Goal: Download file/media

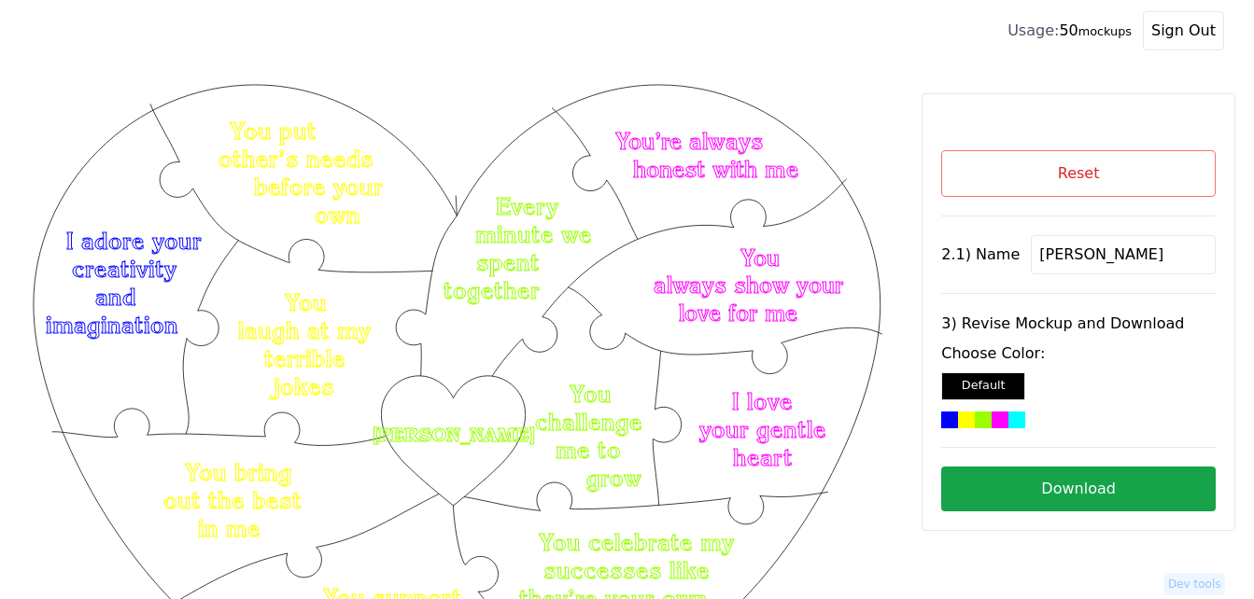
scroll to position [259, 0]
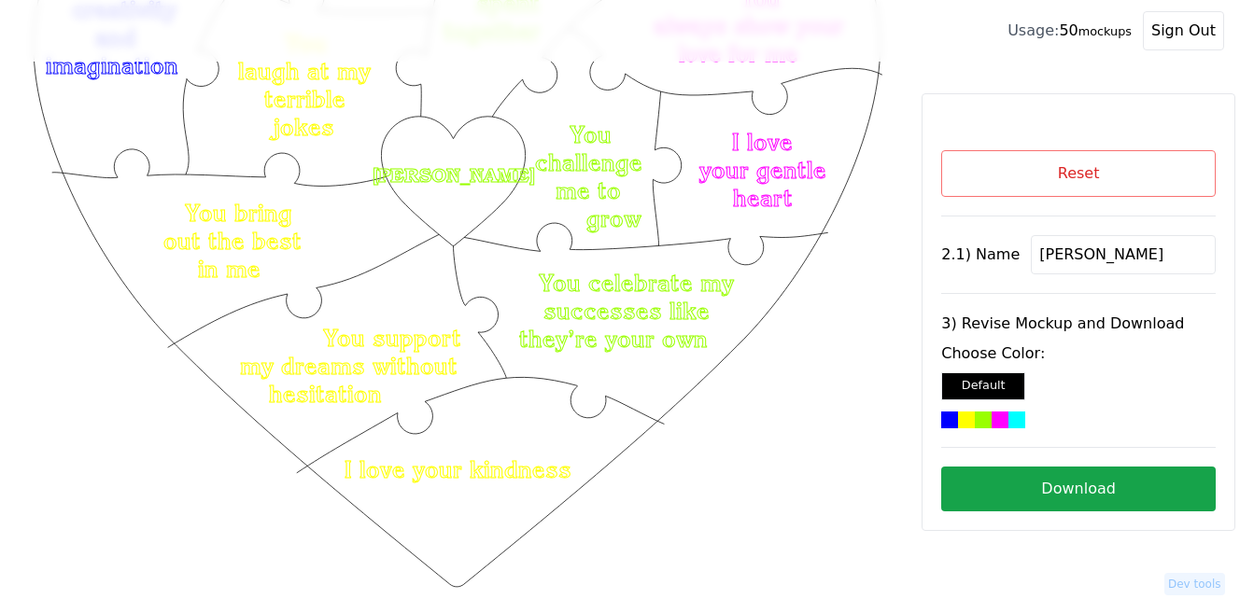
drag, startPoint x: 1111, startPoint y: 256, endPoint x: 1015, endPoint y: 254, distance: 95.2
click at [1015, 254] on div "2.1) Name [PERSON_NAME]" at bounding box center [1078, 254] width 274 height 39
click at [1035, 160] on button "Reset" at bounding box center [1078, 173] width 274 height 47
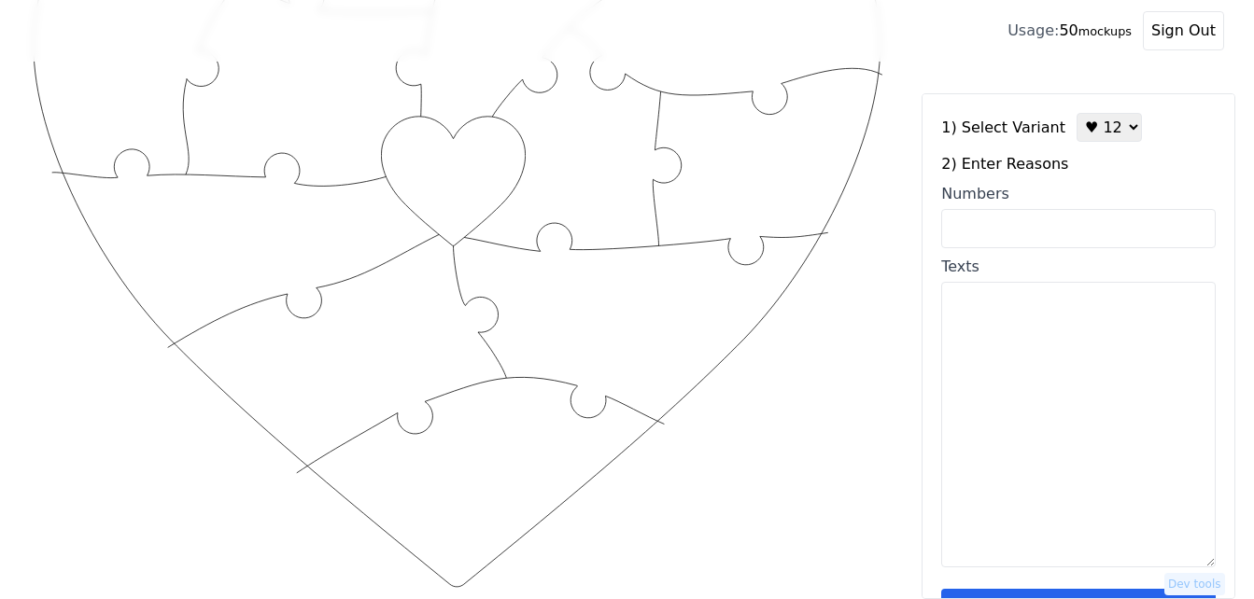
click at [1033, 224] on input "Numbers" at bounding box center [1078, 228] width 274 height 39
paste input "1,2,3,4,6,10,18,36,31,42,43,49"
type input "1,2,3,4,6,10,18,36,31,42,43,49"
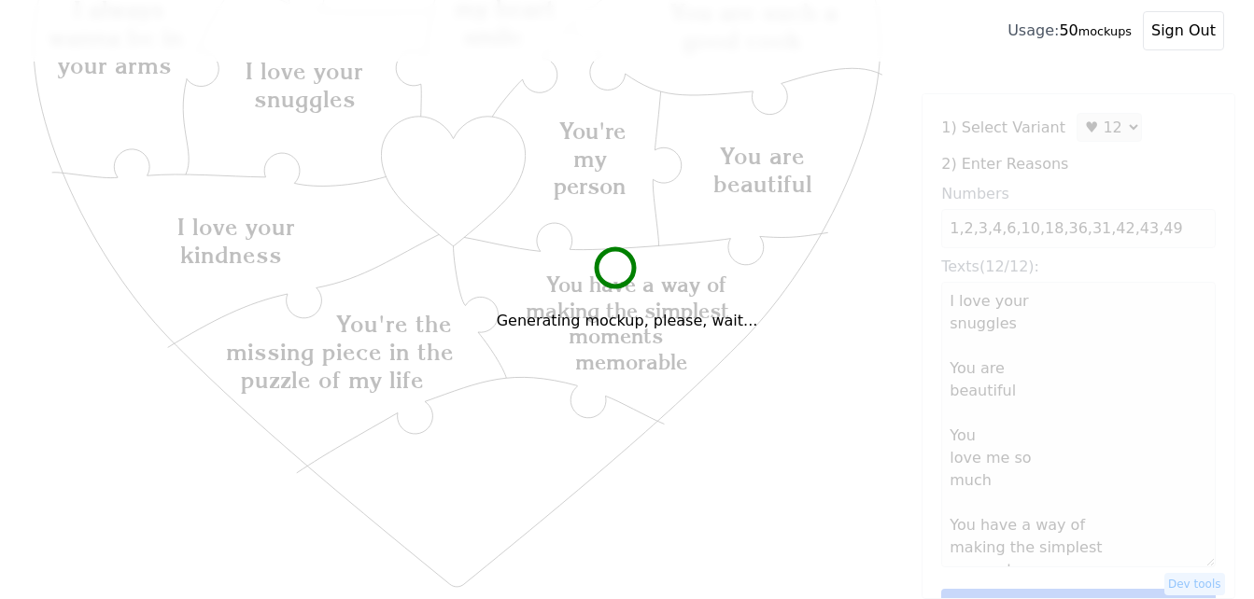
type textarea "I love your snuggles You are beautiful You love me so much You have a way of ma…"
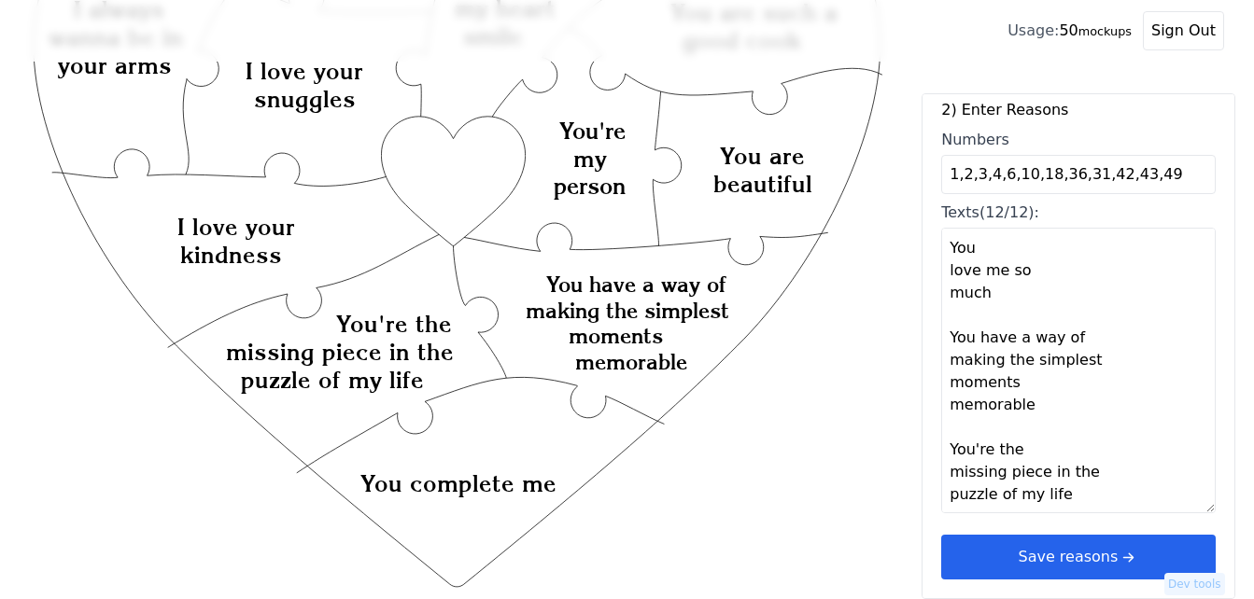
scroll to position [373, 0]
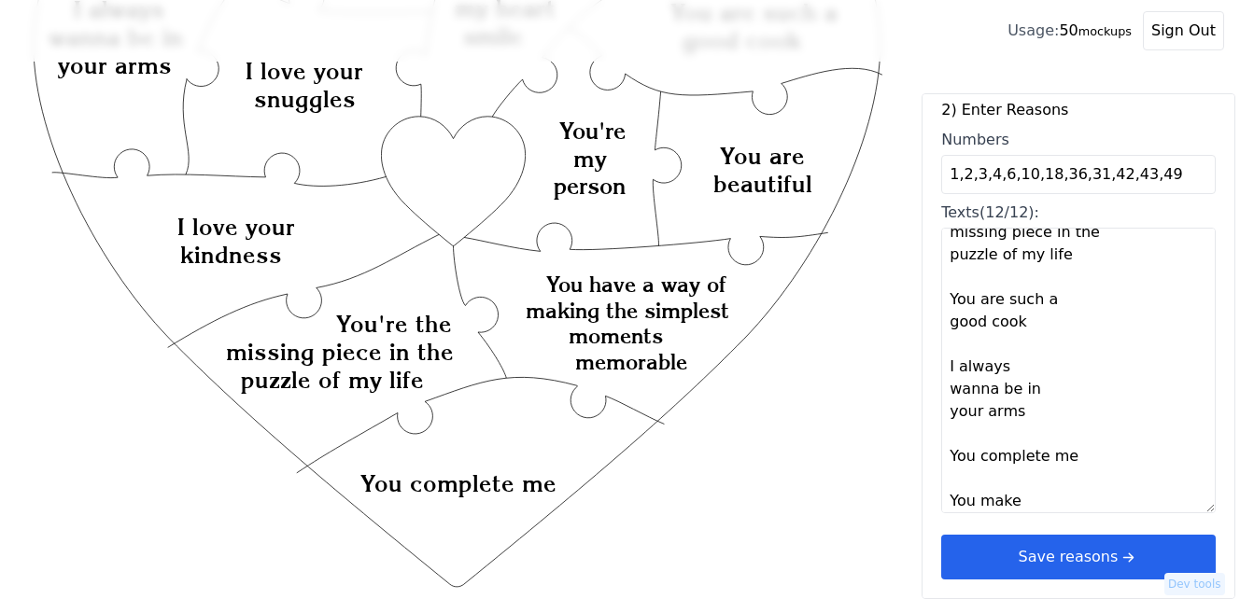
click at [1062, 548] on button "Save reasons" at bounding box center [1078, 557] width 274 height 45
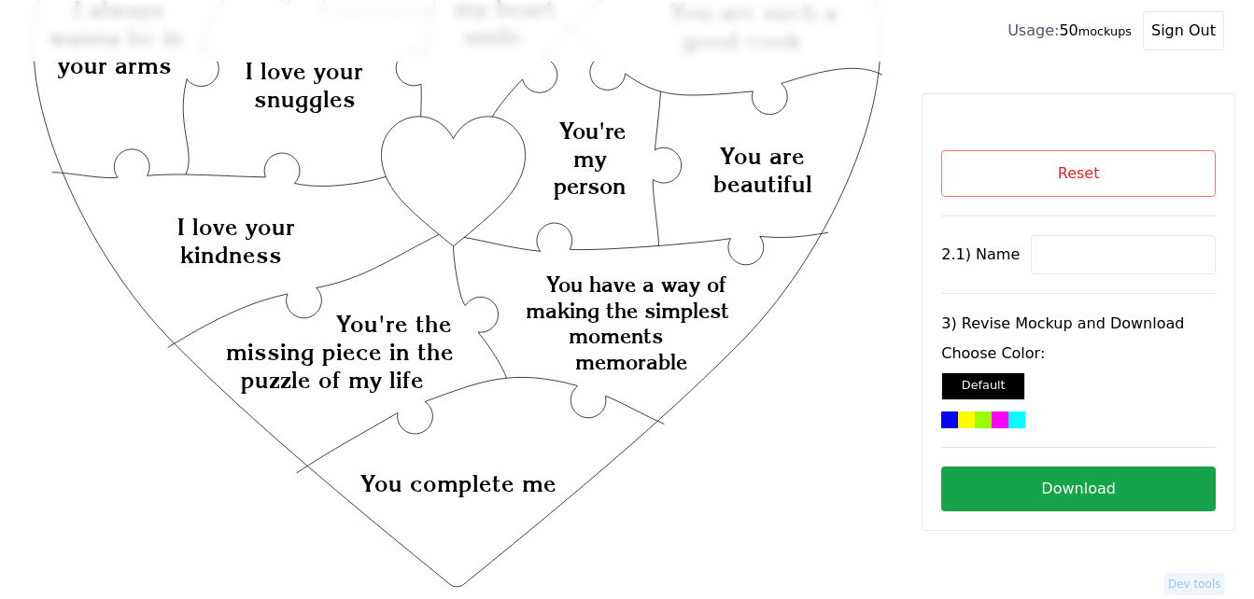
scroll to position [0, 0]
click at [1066, 250] on input at bounding box center [1122, 254] width 185 height 39
paste input "[PERSON_NAME]"
type input "[PERSON_NAME]"
click at [457, 168] on icon "Created with Snap Created with Snap Created with Snap You have a way of making …" at bounding box center [457, 443] width 854 height 1245
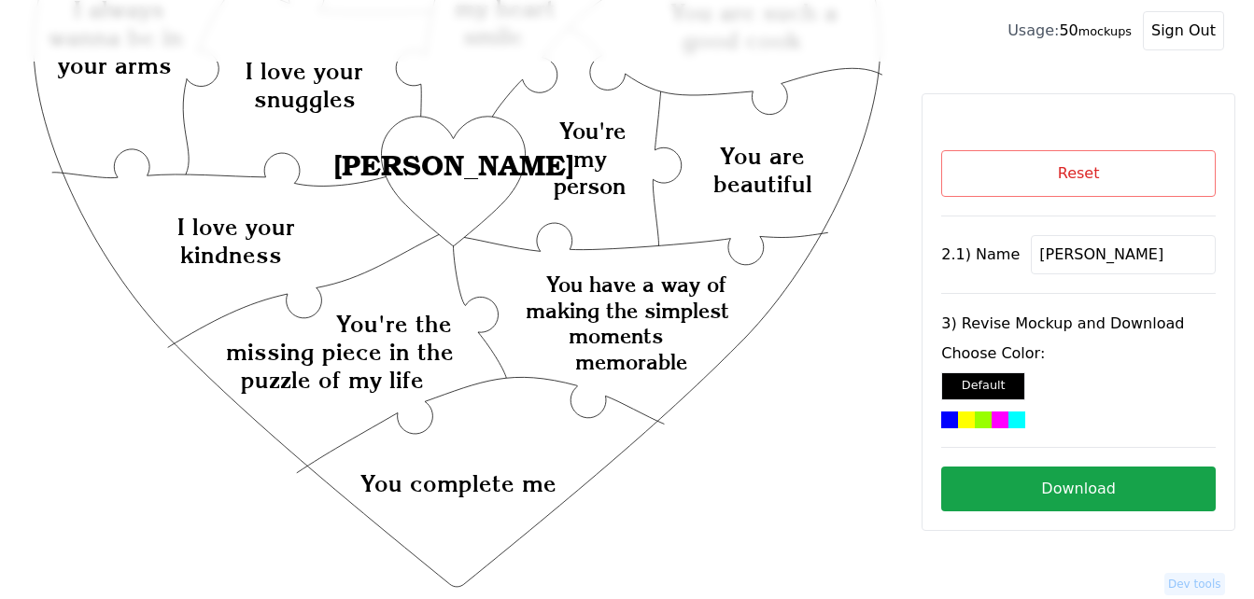
click at [1001, 414] on div at bounding box center [999, 420] width 17 height 17
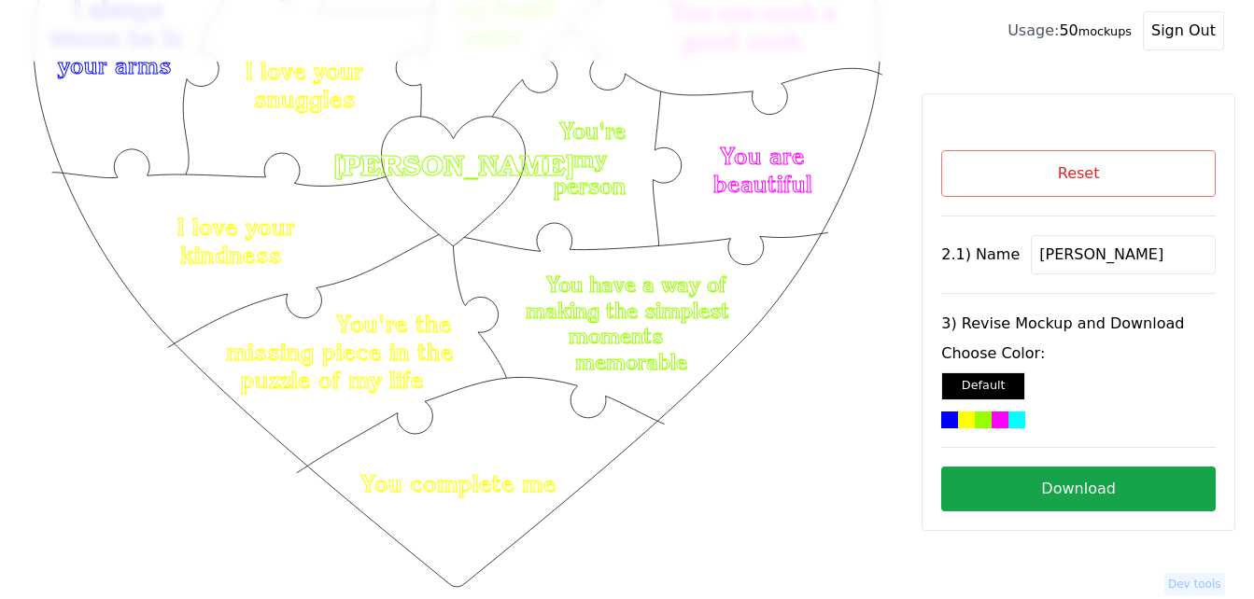
click at [1099, 497] on button "Download" at bounding box center [1078, 489] width 274 height 45
click at [1065, 190] on button "Reset" at bounding box center [1078, 173] width 274 height 47
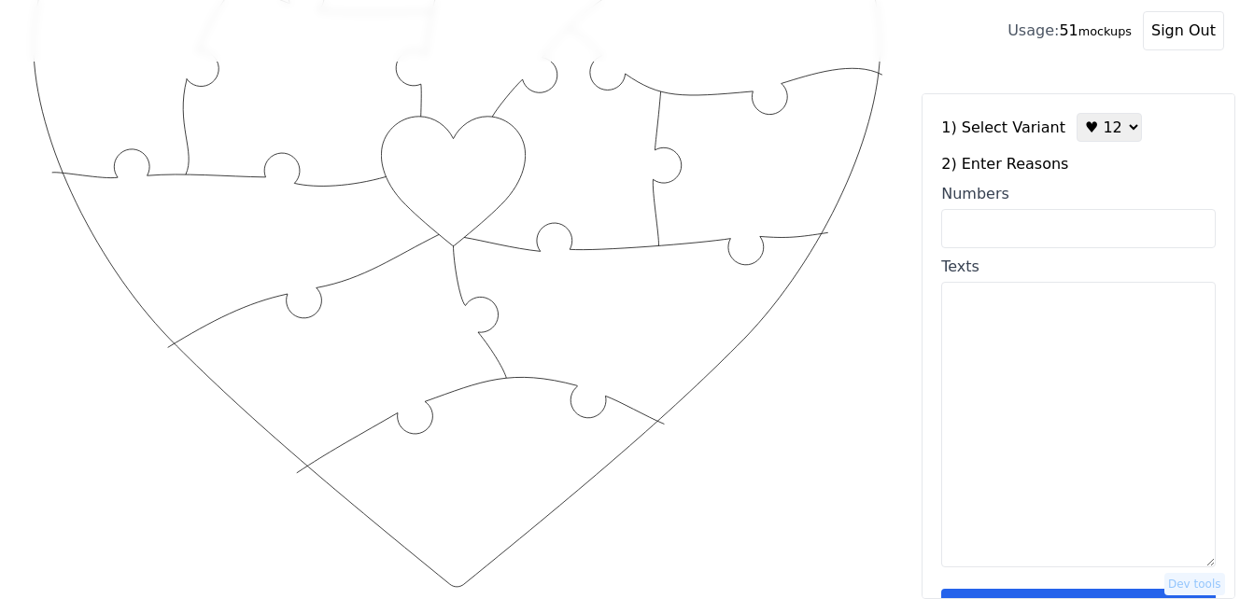
click at [1038, 222] on input "Numbers" at bounding box center [1078, 228] width 274 height 39
paste input "5,7,11,27,31,42,47,49,56,58,67,93"
type input "5,7,11,27,31,42,47,49,56,58,67,93"
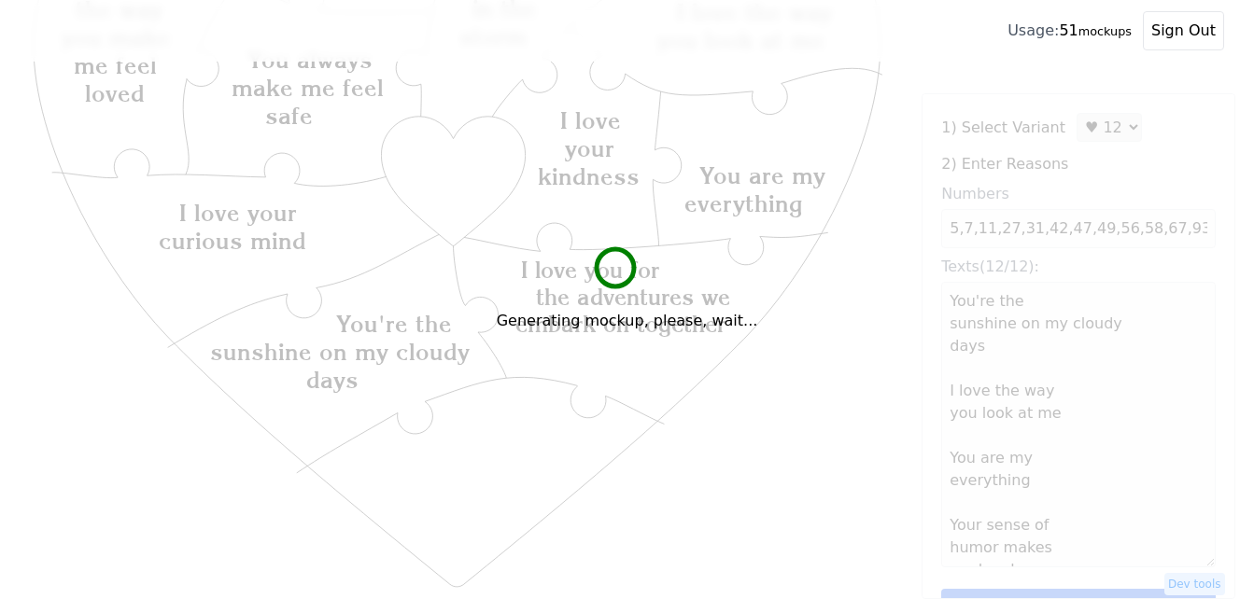
type textarea "You're the sunshine on my cloudy days I love the way you look at me You are my …"
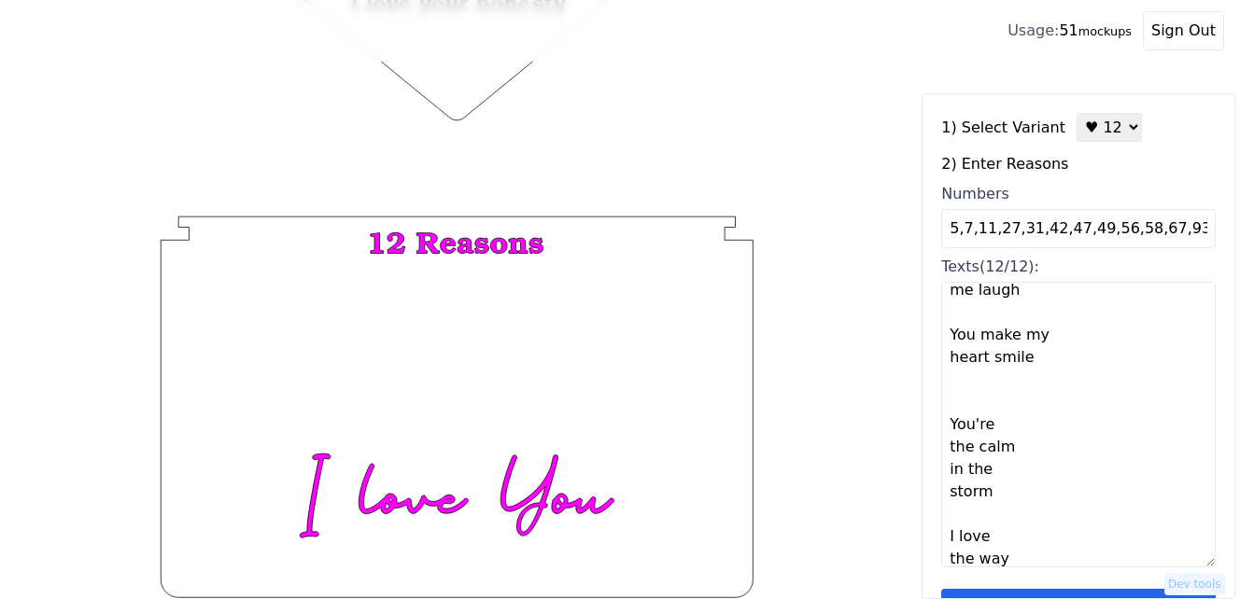
scroll to position [56, 0]
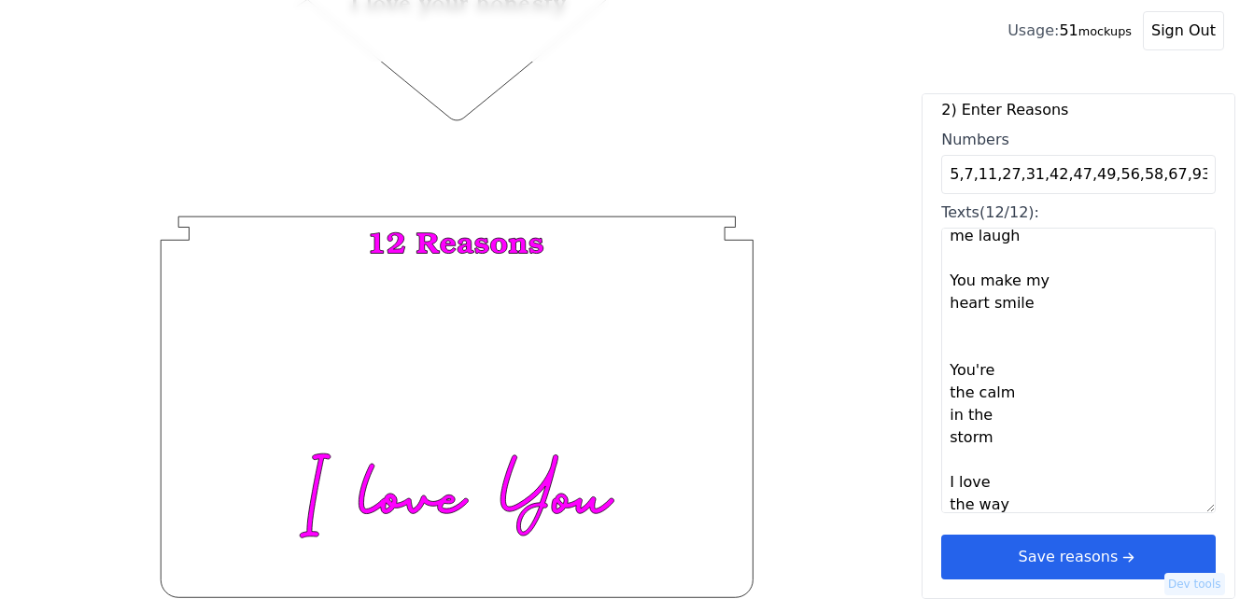
click at [1072, 553] on button "Save reasons" at bounding box center [1078, 557] width 274 height 45
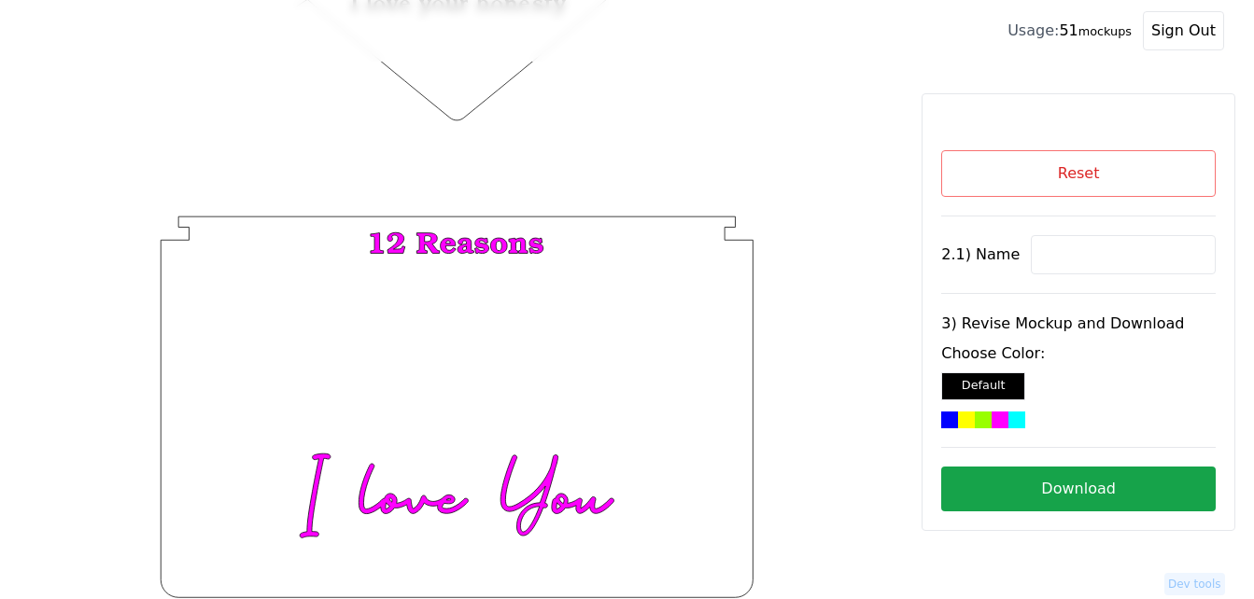
click at [1078, 252] on input at bounding box center [1122, 254] width 185 height 39
paste input "[PERSON_NAME]"
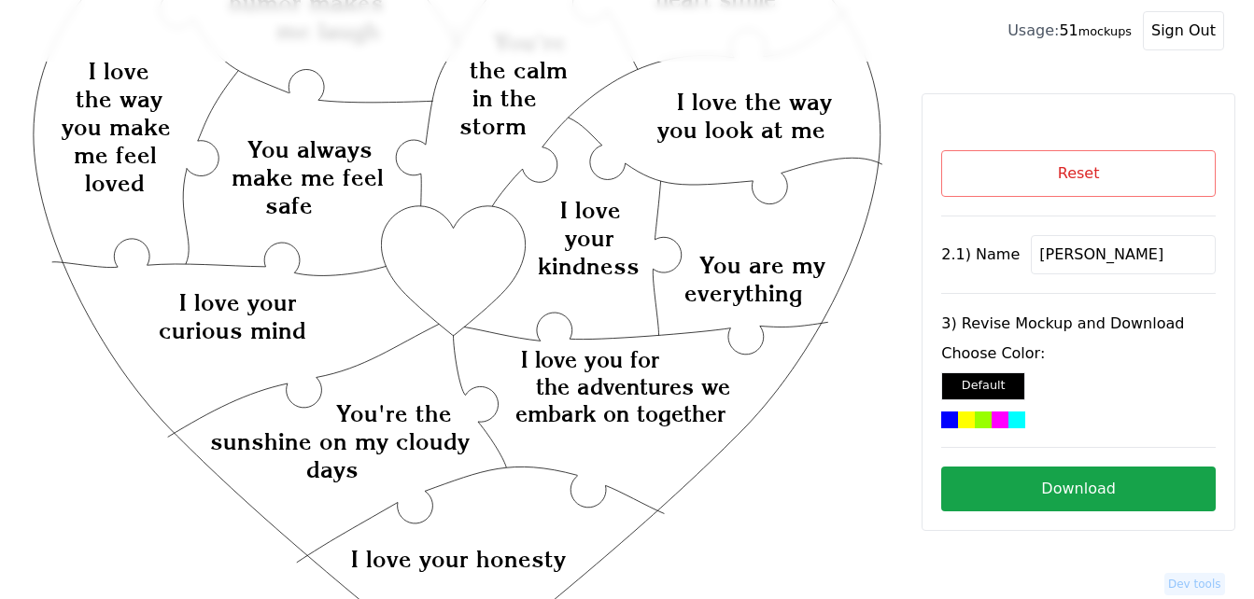
scroll to position [166, 0]
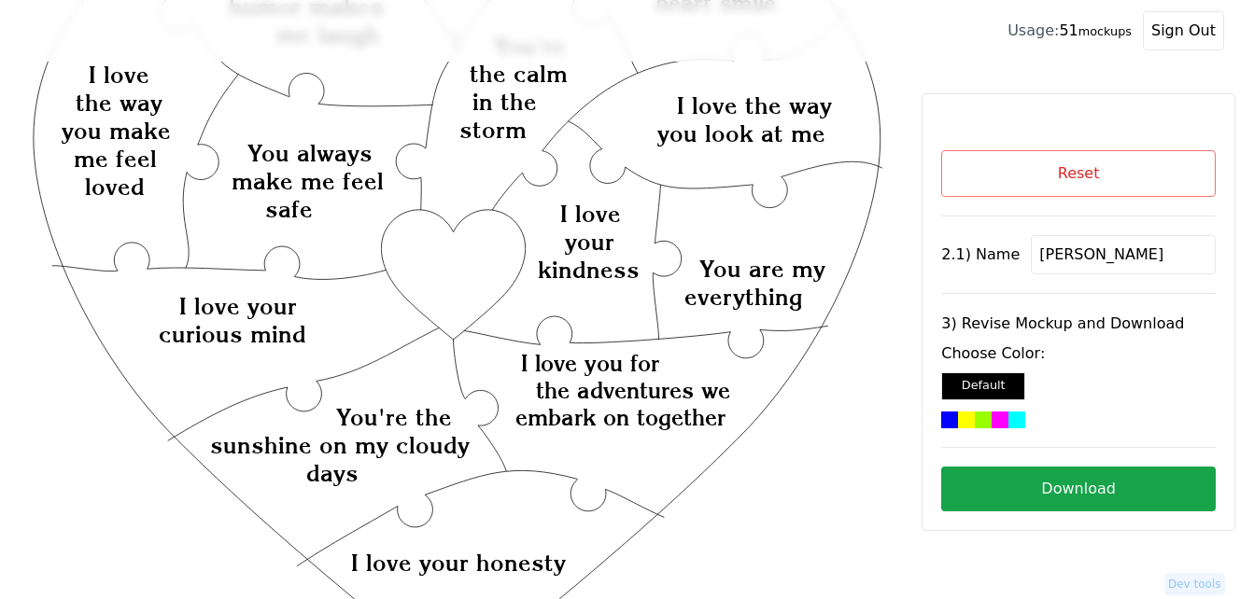
type input "[PERSON_NAME]"
click at [438, 278] on icon "Created with Snap Created with Snap Created with Snap I love you for the advent…" at bounding box center [457, 536] width 854 height 1245
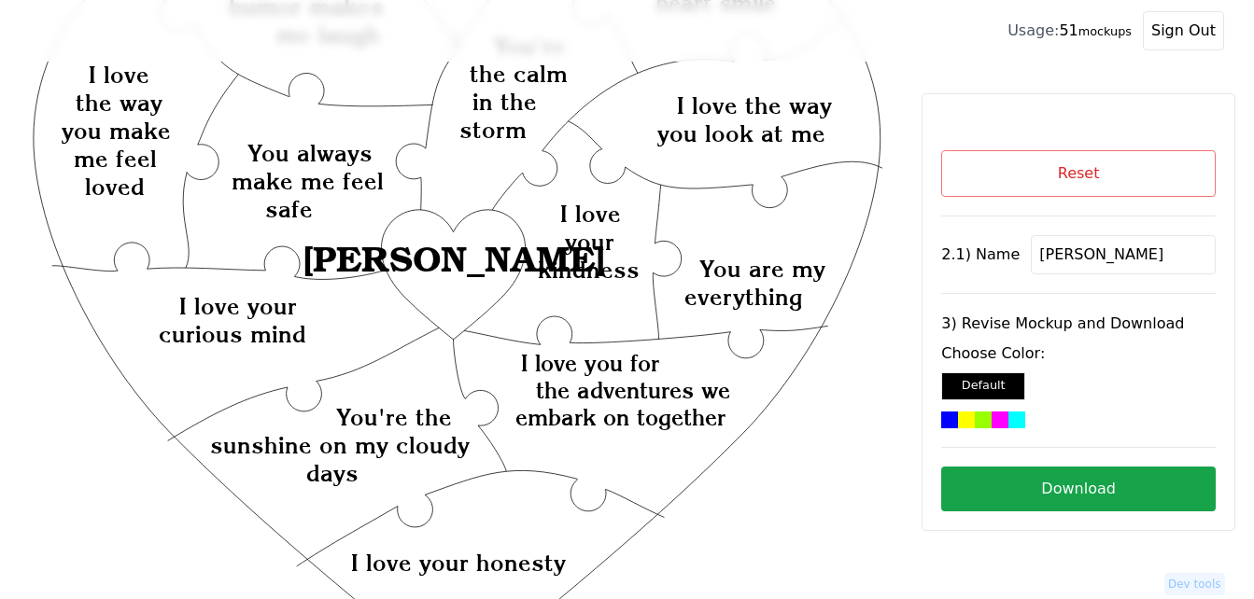
click at [987, 417] on div at bounding box center [982, 420] width 17 height 17
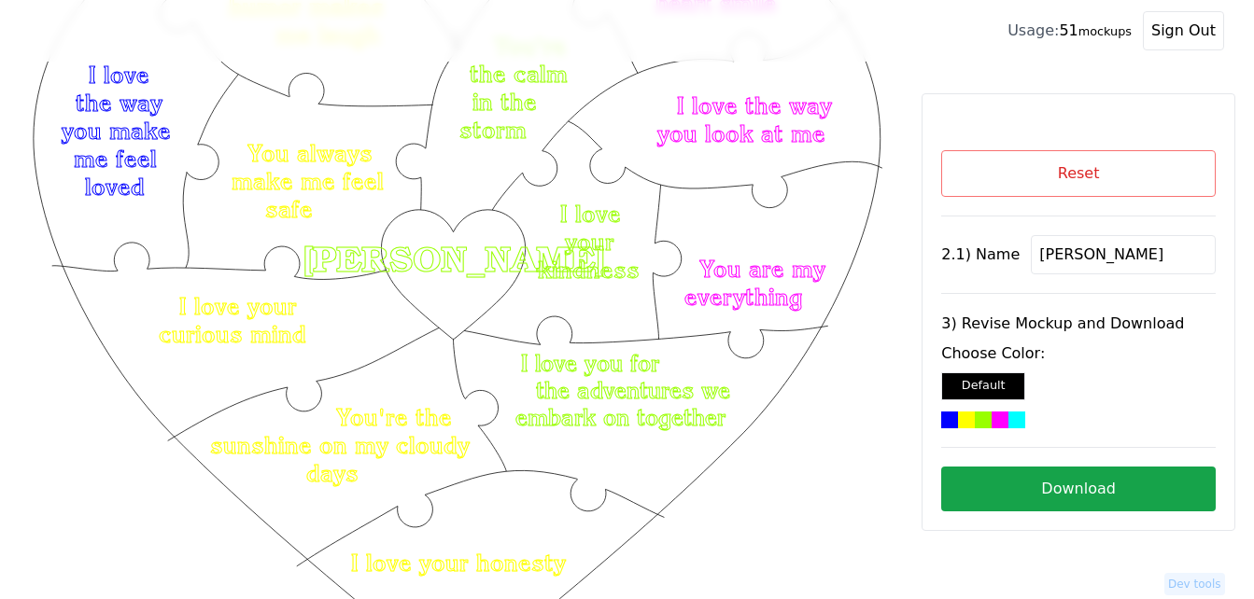
click at [1069, 473] on button "Download" at bounding box center [1078, 489] width 274 height 45
